Goal: Ask a question: Seek information or help from site administrators or community

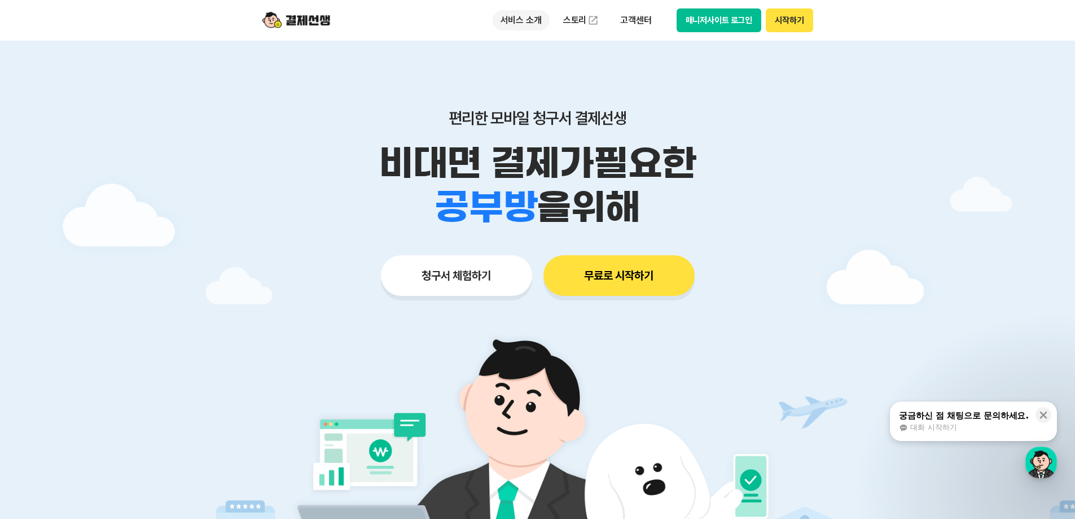
click at [517, 24] on p "서비스 소개" at bounding box center [521, 20] width 57 height 20
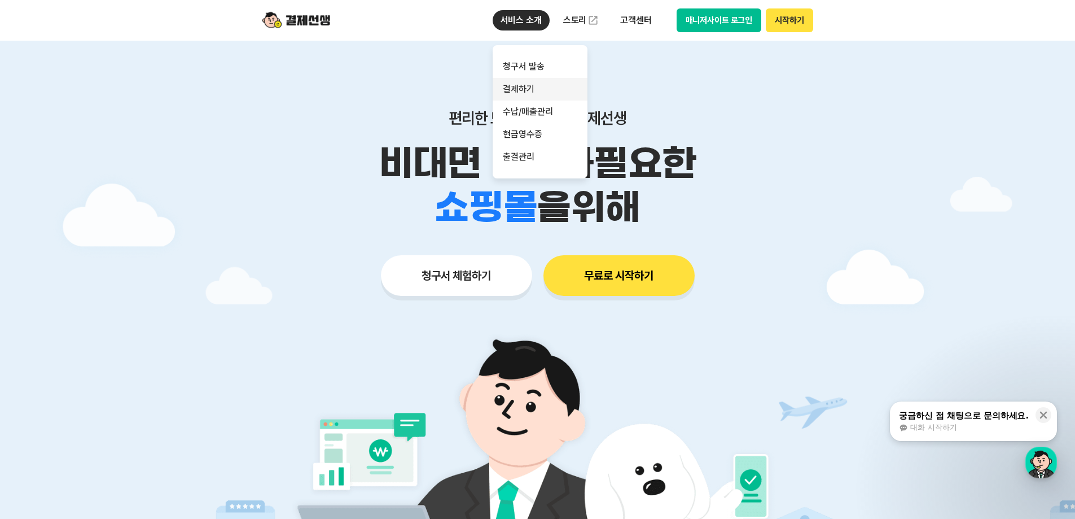
click at [518, 88] on link "결제하기" at bounding box center [540, 89] width 95 height 23
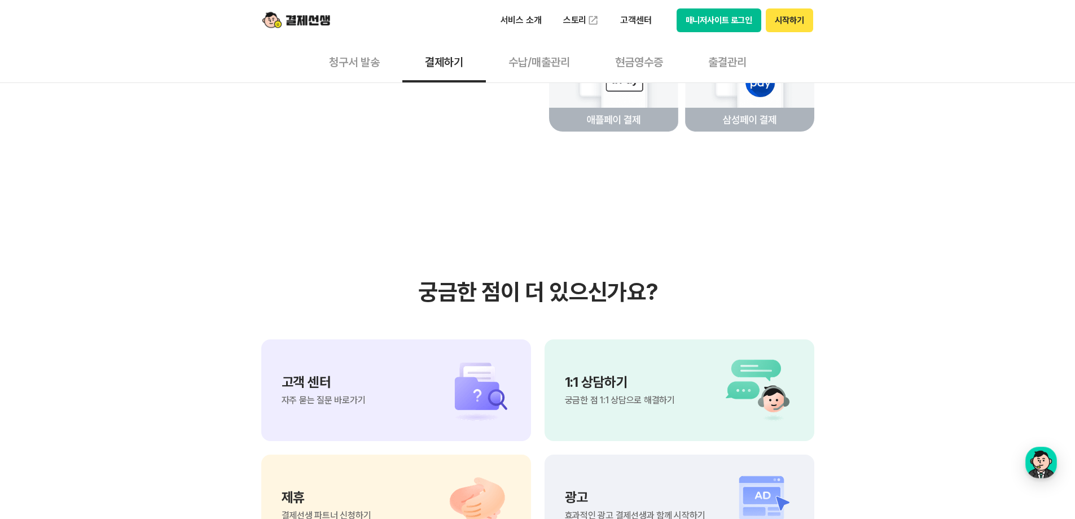
scroll to position [3047, 0]
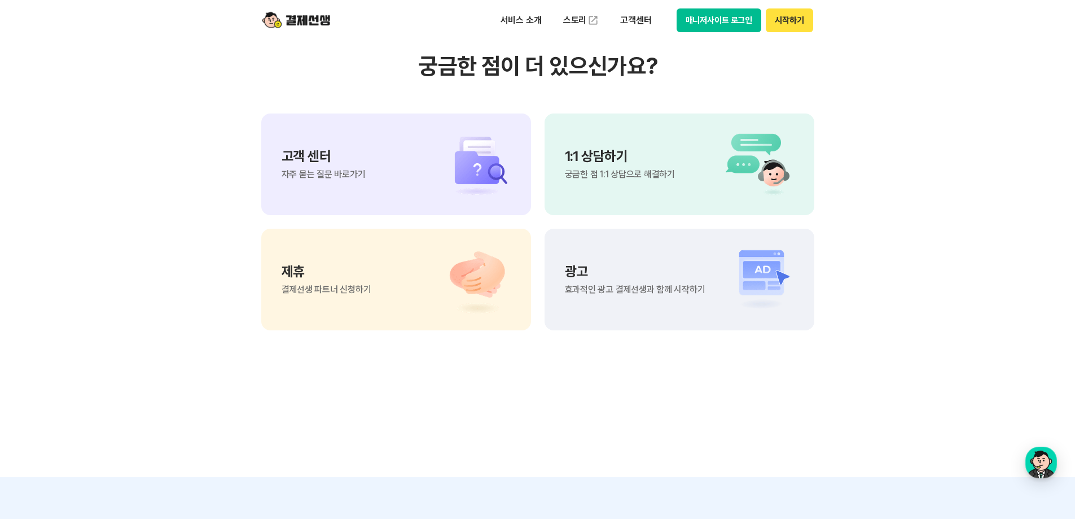
click at [397, 182] on div "고객 센터 자주 묻는 질문 바로가기" at bounding box center [396, 164] width 270 height 102
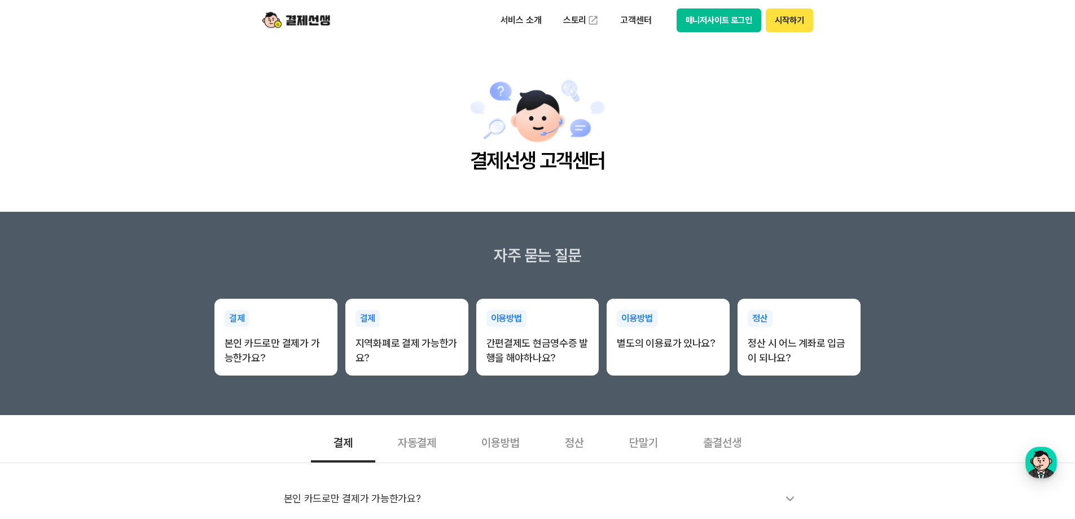
scroll to position [339, 0]
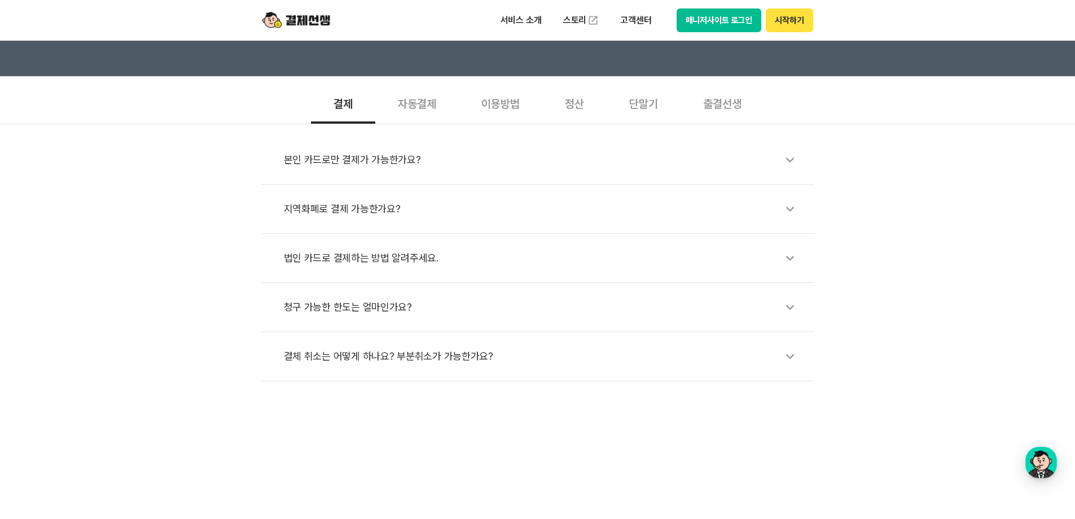
click at [357, 207] on div "지역화폐로 결제 가능한가요?" at bounding box center [543, 209] width 519 height 26
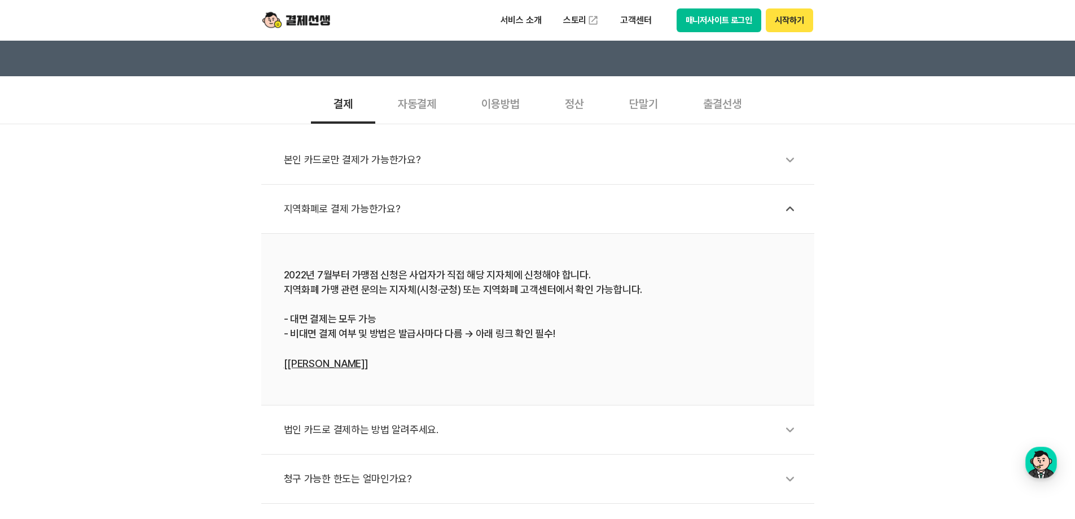
click at [519, 99] on div "이용방법" at bounding box center [501, 103] width 84 height 42
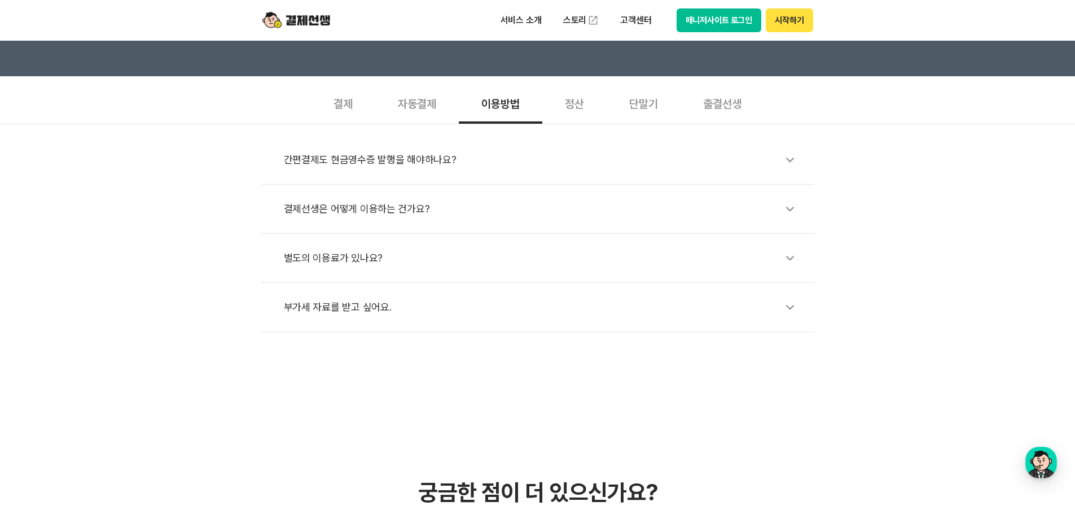
click at [467, 158] on div "간편결제도 현금영수증 발행을 해야하나요?" at bounding box center [543, 160] width 519 height 26
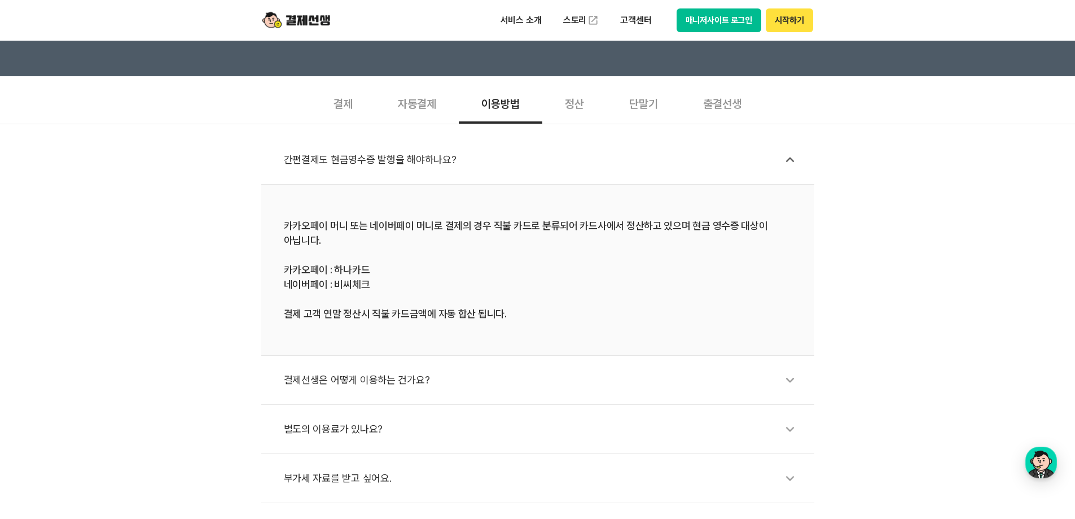
click at [467, 158] on div "간편결제도 현금영수증 발행을 해야하나요?" at bounding box center [543, 160] width 519 height 26
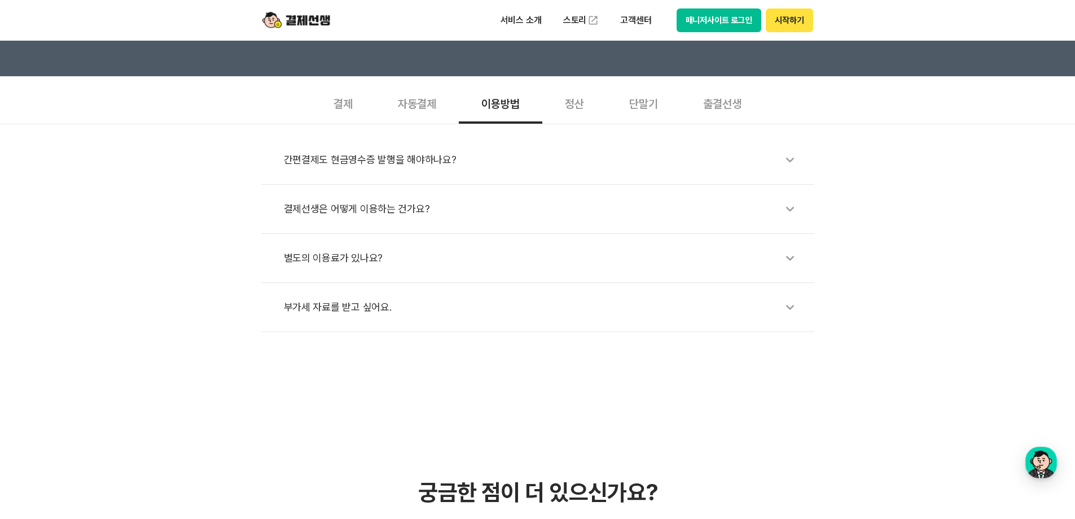
click at [573, 102] on div "정산" at bounding box center [574, 103] width 64 height 42
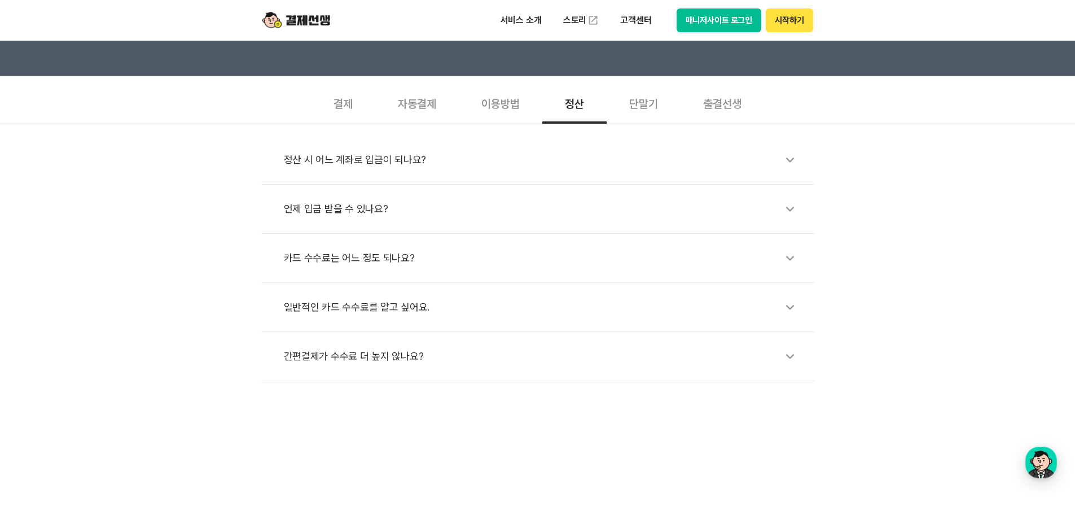
click at [381, 249] on div "카드 수수료는 어느 정도 되나요?" at bounding box center [543, 258] width 519 height 26
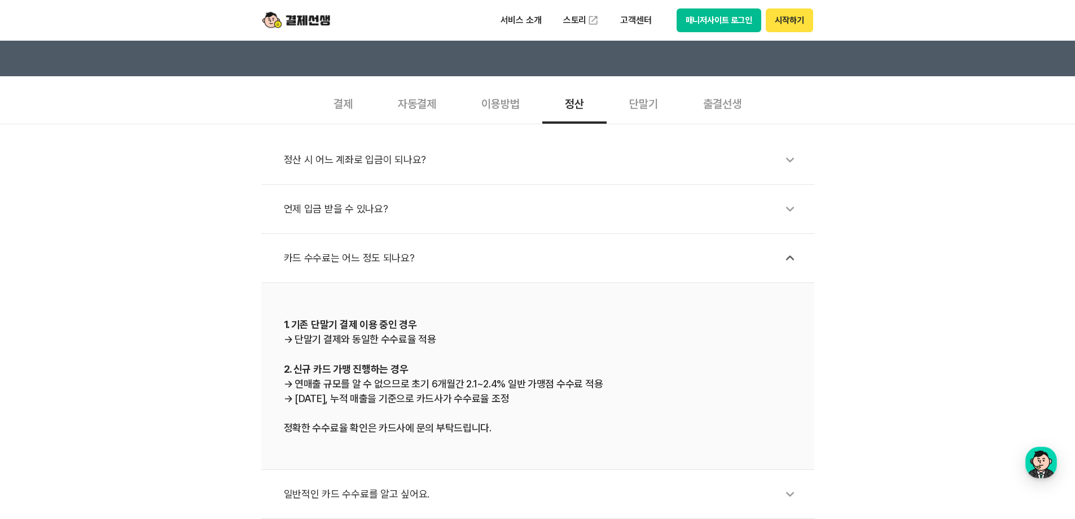
click at [381, 251] on div "카드 수수료는 어느 정도 되나요?" at bounding box center [543, 258] width 519 height 26
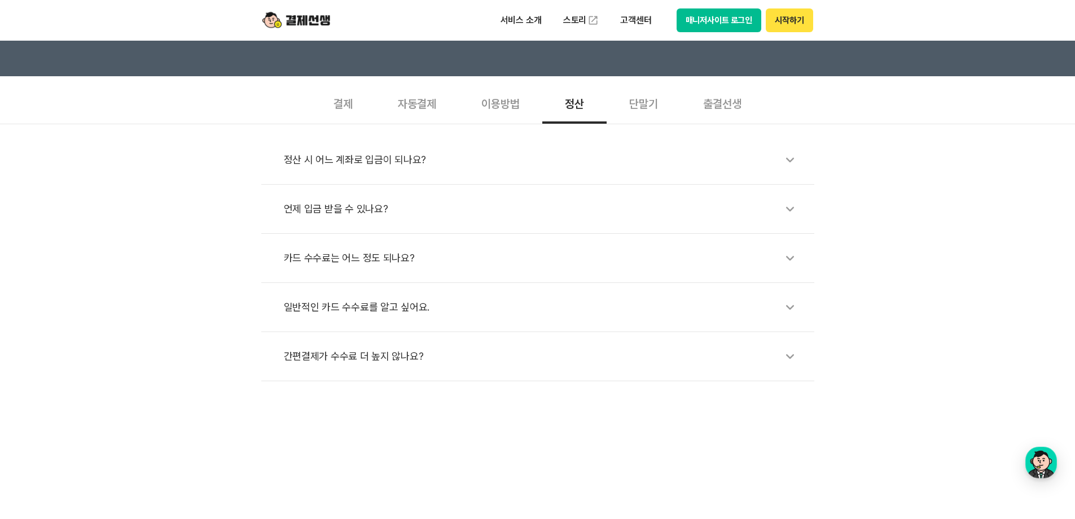
click at [658, 96] on div "단말기" at bounding box center [644, 103] width 74 height 42
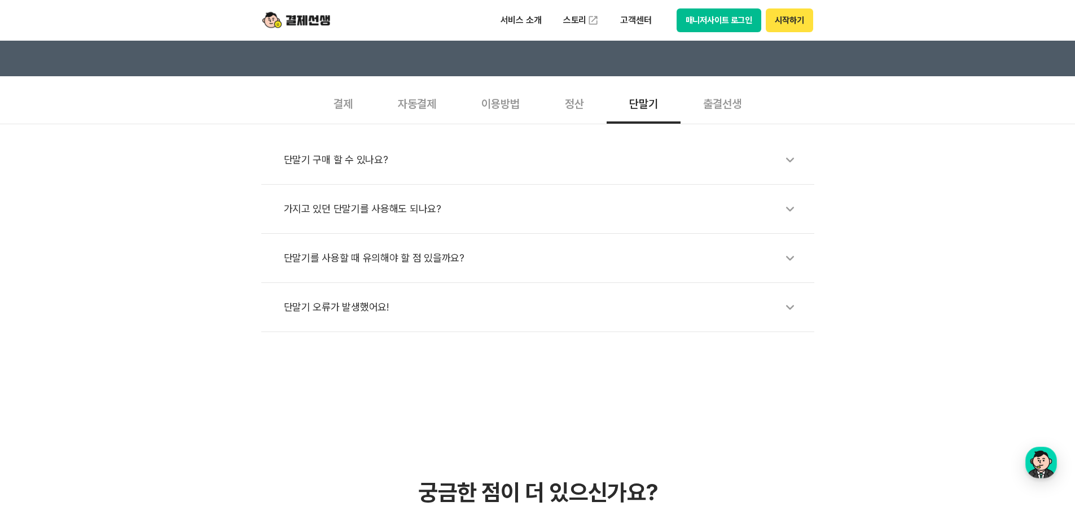
click at [349, 107] on div "결제" at bounding box center [343, 103] width 64 height 42
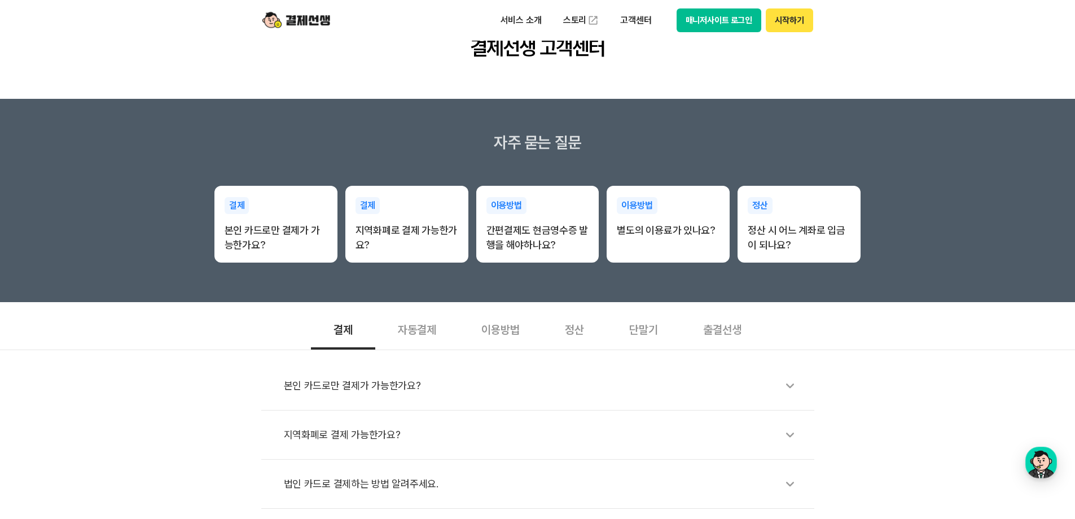
scroll to position [0, 0]
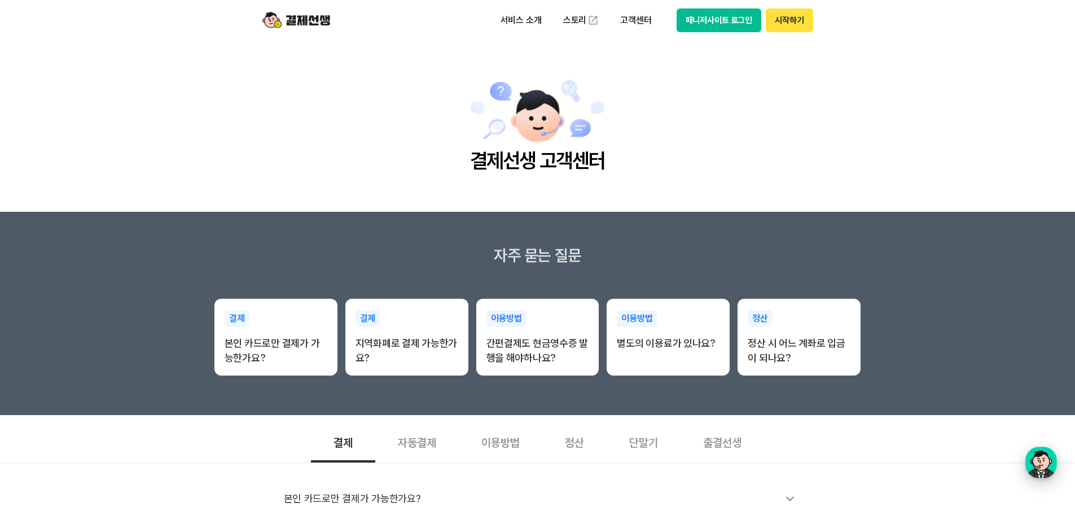
click at [1049, 468] on div "button" at bounding box center [1041, 462] width 32 height 32
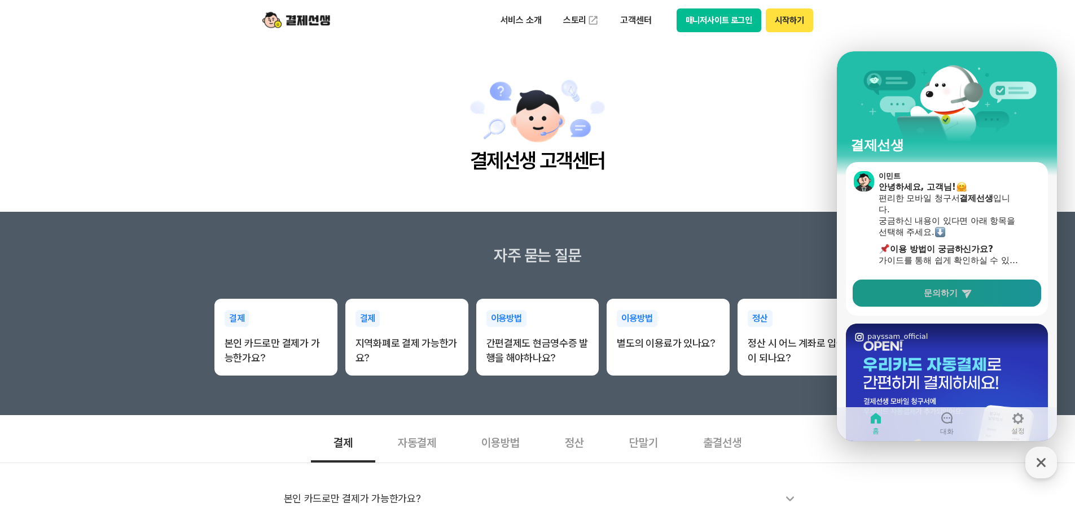
click at [916, 287] on link "문의하기" at bounding box center [947, 292] width 188 height 27
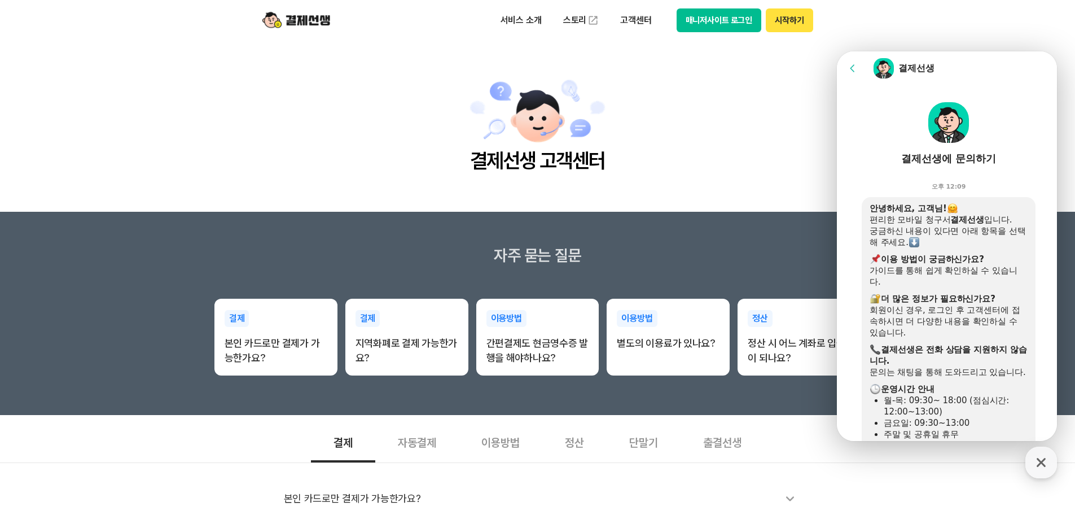
click at [192, 62] on main "결제선생 고객센터" at bounding box center [537, 126] width 1075 height 171
